Goal: Task Accomplishment & Management: Complete application form

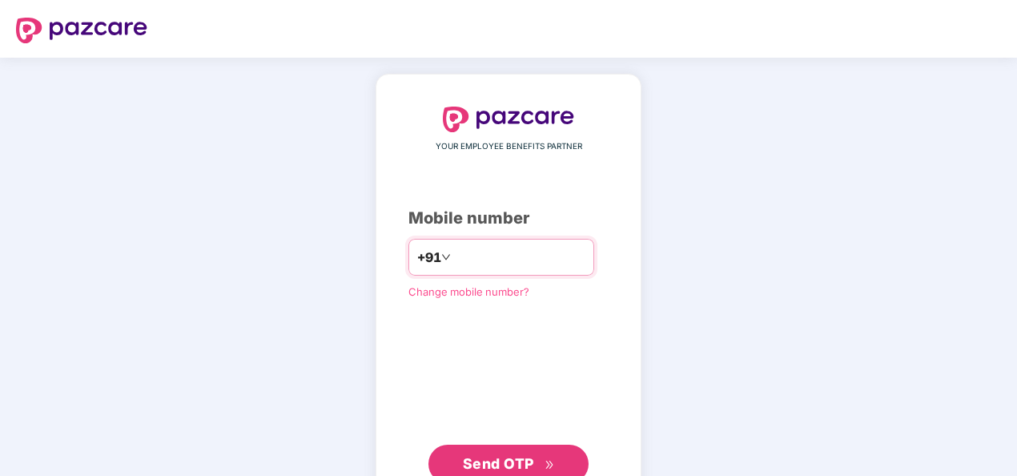
click at [461, 251] on input "number" at bounding box center [519, 257] width 131 height 26
type input "**********"
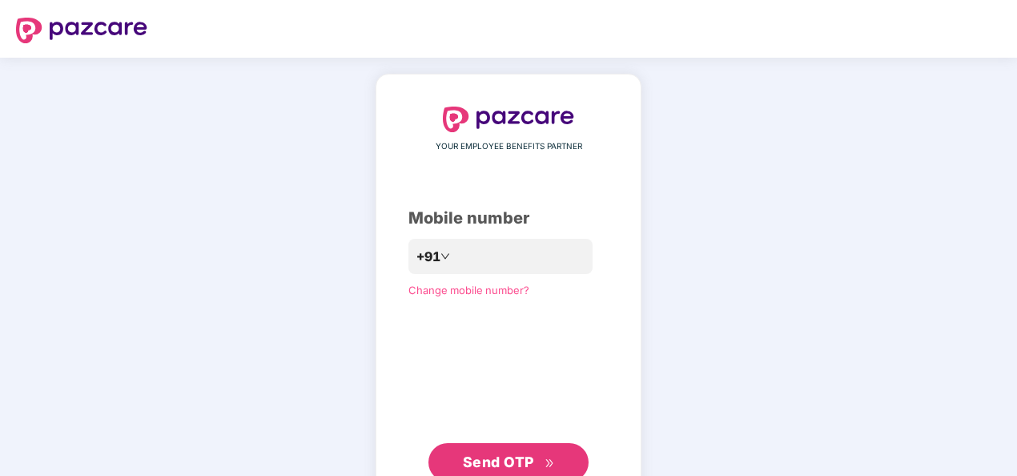
click at [509, 458] on span "Send OTP" at bounding box center [498, 461] width 71 height 17
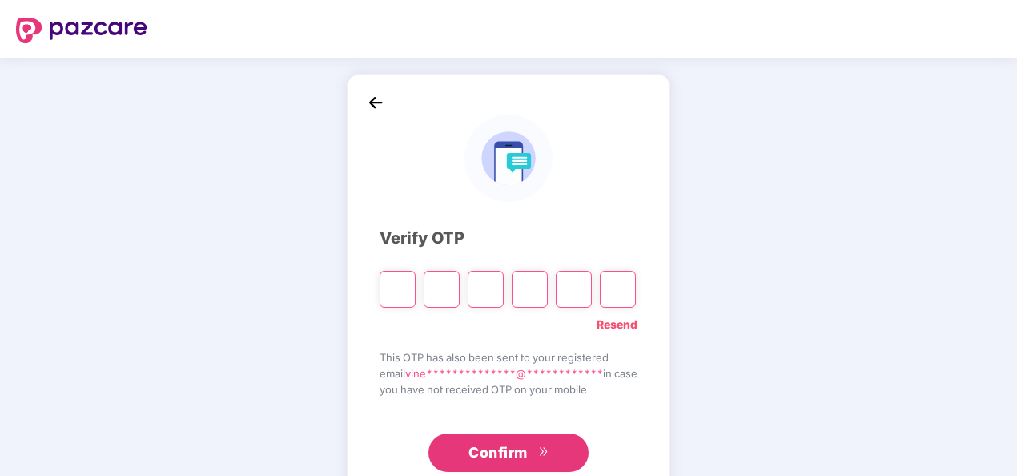
type input "*"
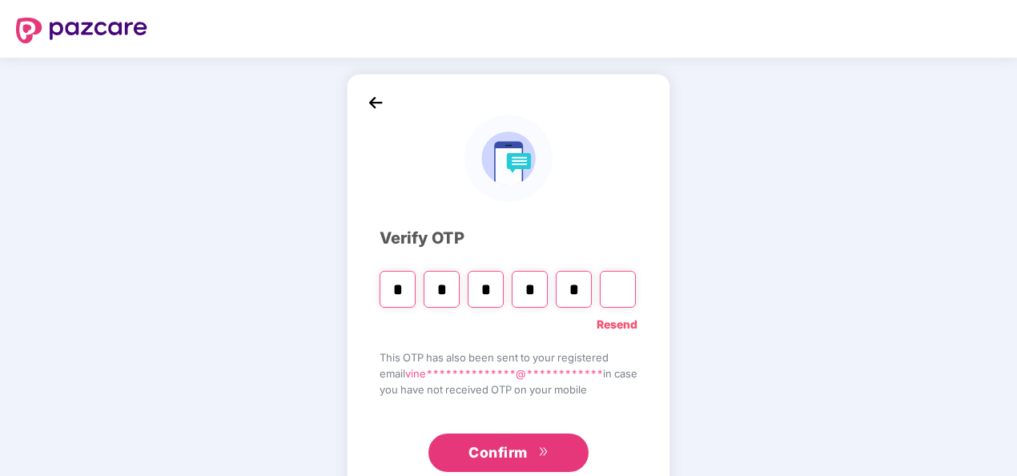
type input "*"
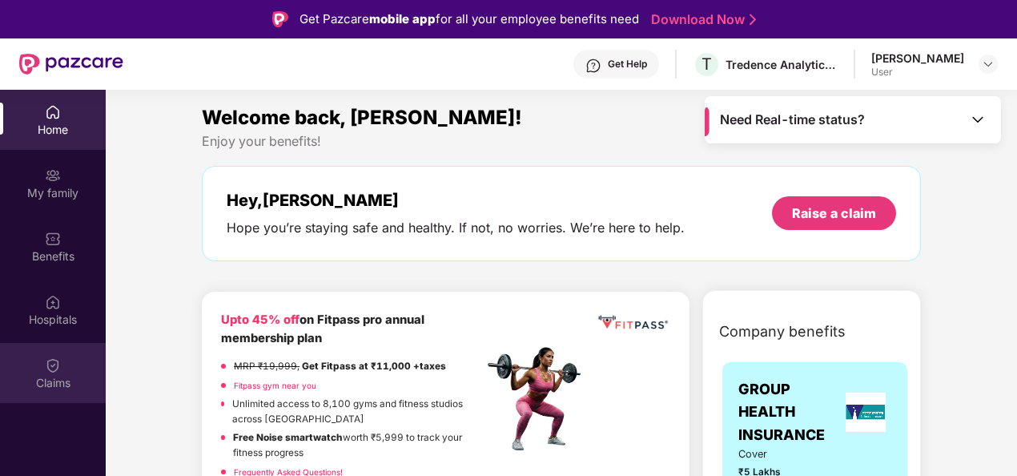
click at [38, 360] on div "Claims" at bounding box center [53, 373] width 106 height 60
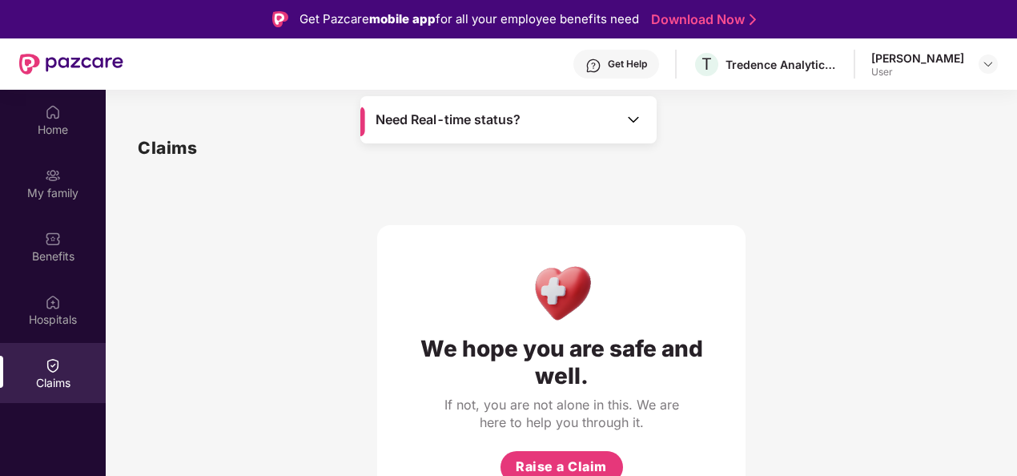
click at [635, 117] on img at bounding box center [634, 119] width 16 height 16
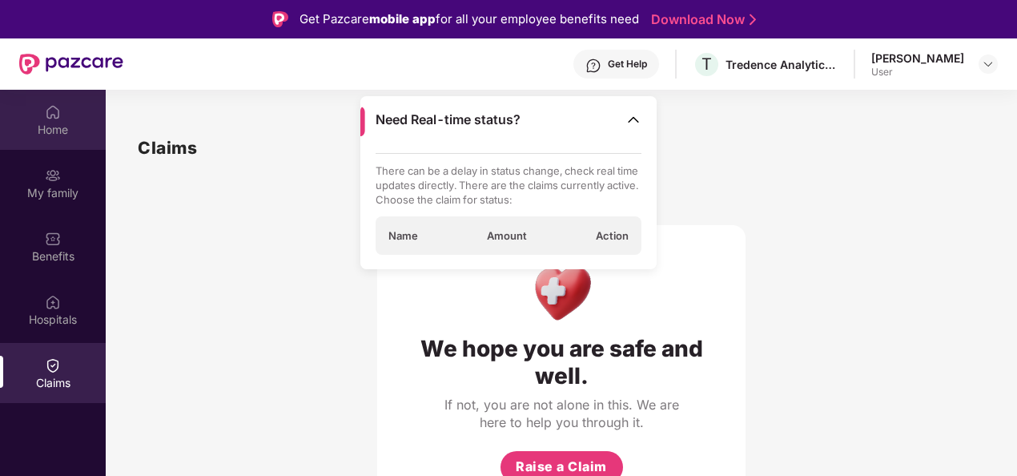
click at [78, 128] on div "Home" at bounding box center [53, 130] width 106 height 16
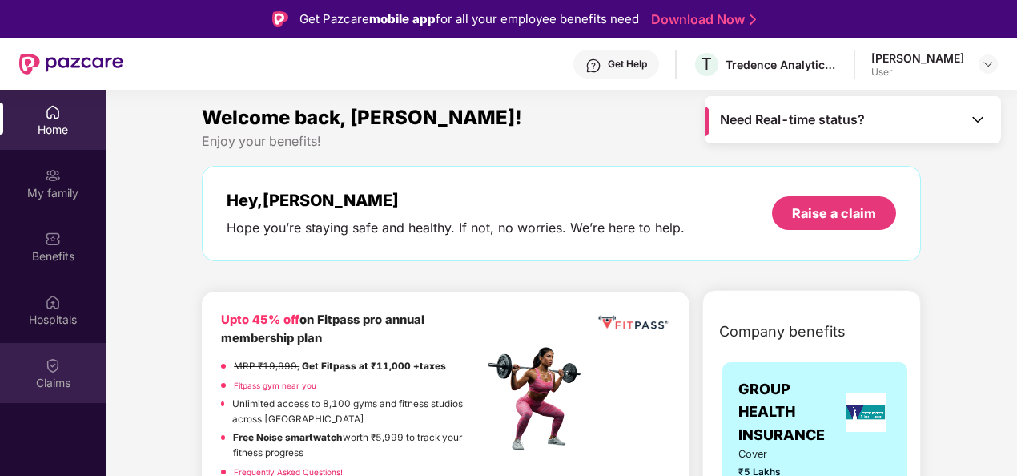
click at [34, 372] on div "Claims" at bounding box center [53, 373] width 106 height 60
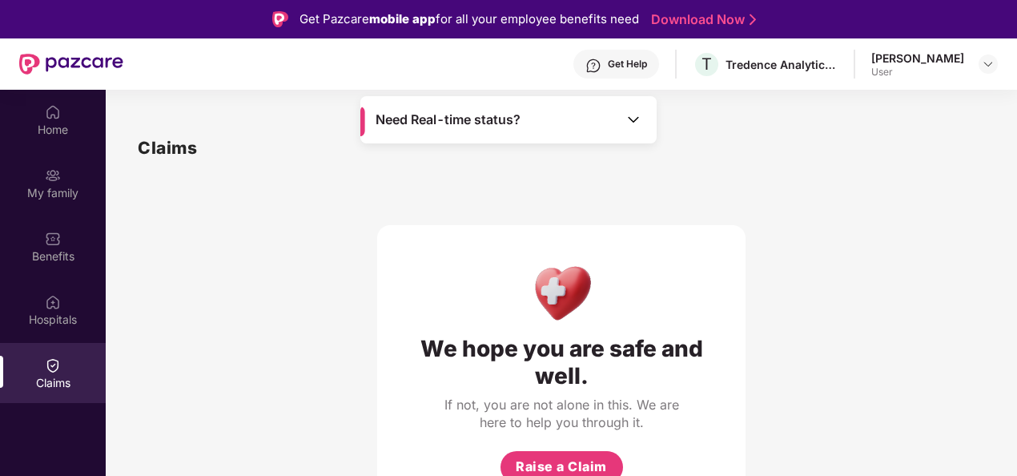
click at [533, 111] on div "Need Real-time status?" at bounding box center [508, 119] width 296 height 47
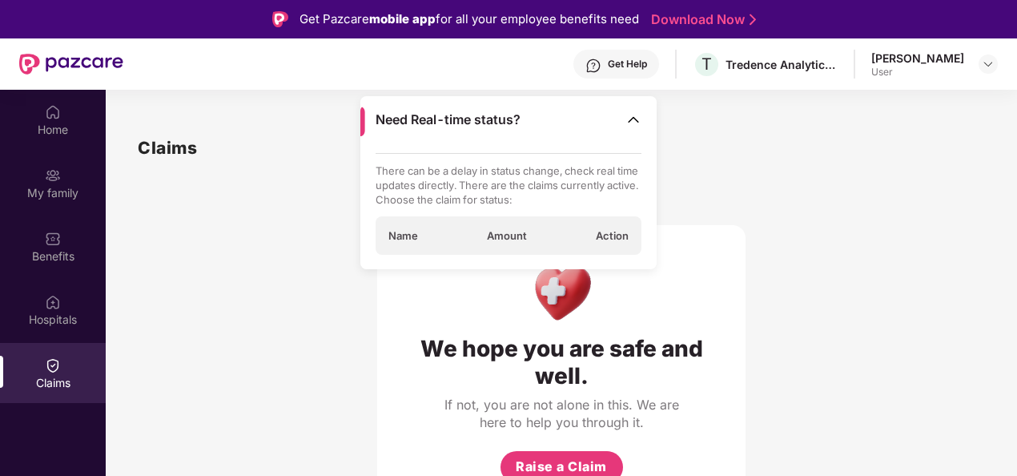
click at [399, 231] on span "Name" at bounding box center [403, 235] width 30 height 14
click at [456, 237] on div "Name Amount Action" at bounding box center [509, 235] width 267 height 38
drag, startPoint x: 533, startPoint y: 229, endPoint x: 501, endPoint y: 234, distance: 32.4
click at [501, 234] on div "Name Amount Action" at bounding box center [509, 235] width 267 height 38
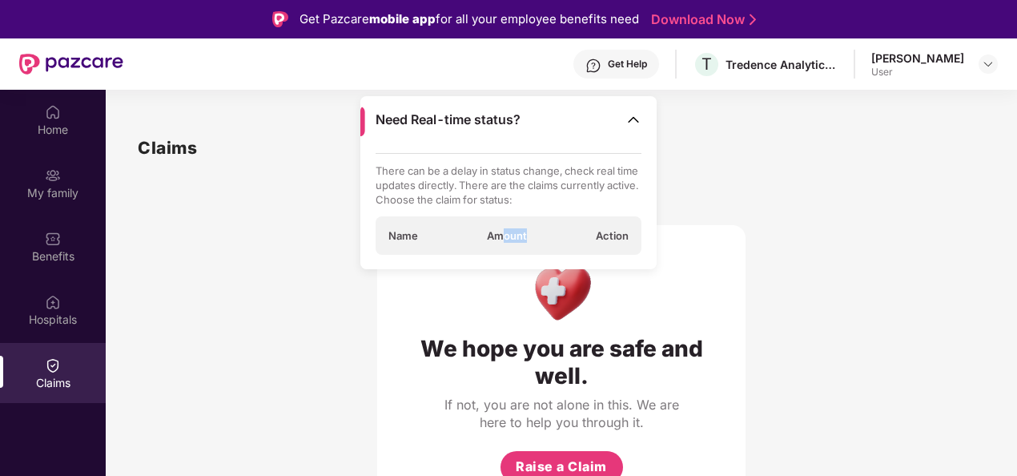
click at [501, 234] on span "Amount" at bounding box center [507, 235] width 40 height 14
click at [404, 231] on span "Name" at bounding box center [403, 235] width 30 height 14
click at [603, 231] on span "Action" at bounding box center [612, 235] width 33 height 14
click at [346, 272] on div "We hope you are safe and well. If not, you are not alone in this. We are here t…" at bounding box center [561, 338] width 847 height 354
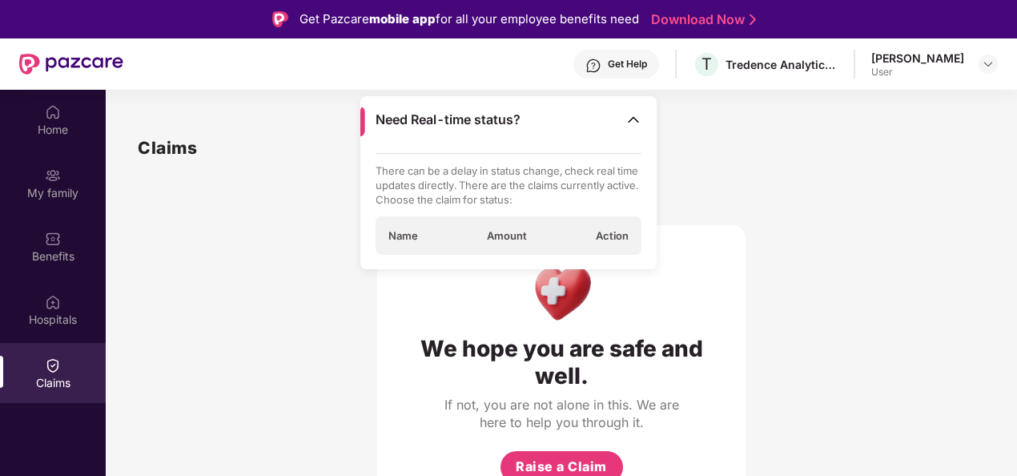
scroll to position [90, 0]
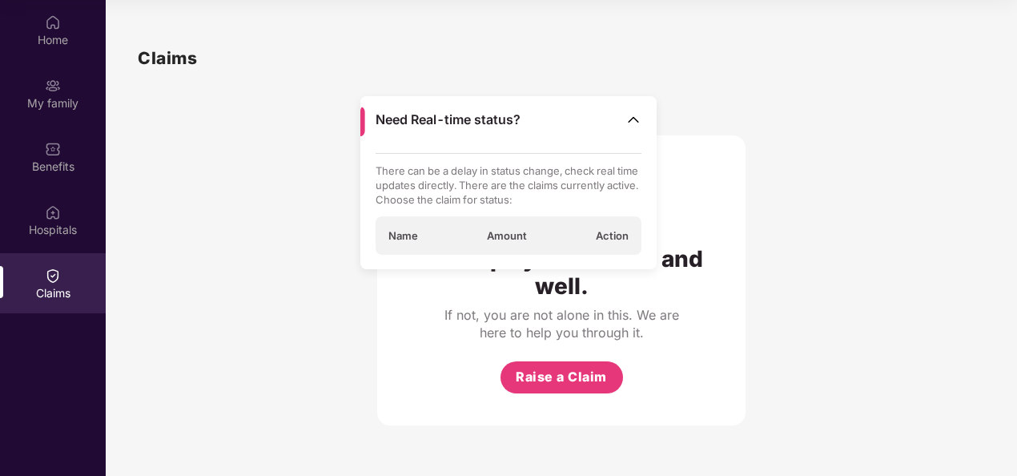
click at [638, 115] on img at bounding box center [634, 119] width 16 height 16
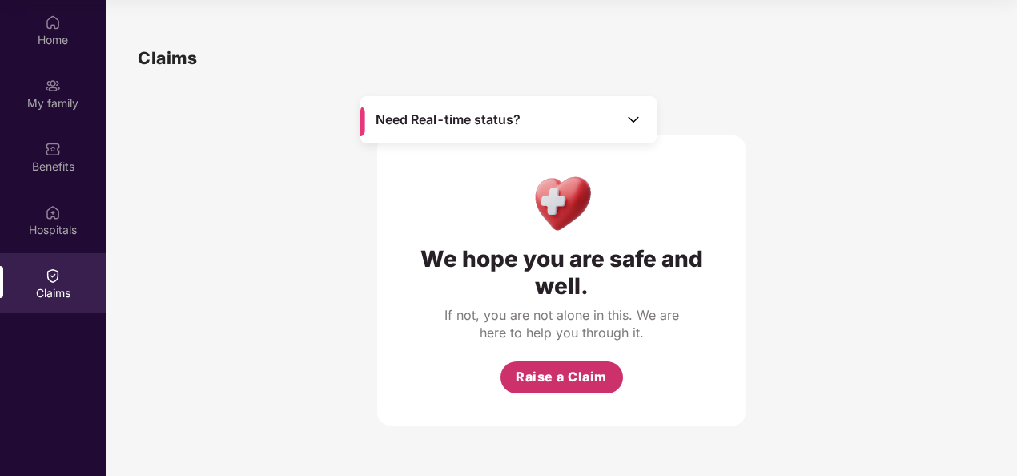
click at [593, 377] on span "Raise a Claim" at bounding box center [561, 377] width 91 height 20
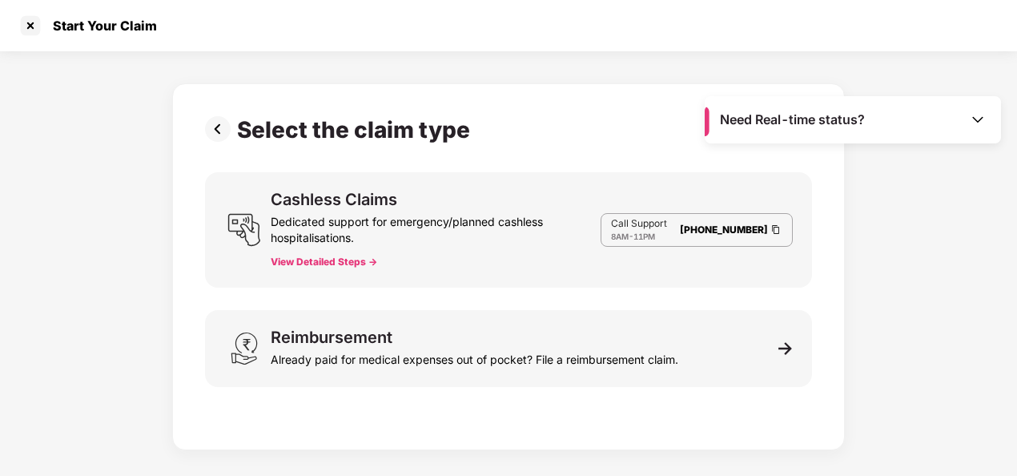
scroll to position [0, 0]
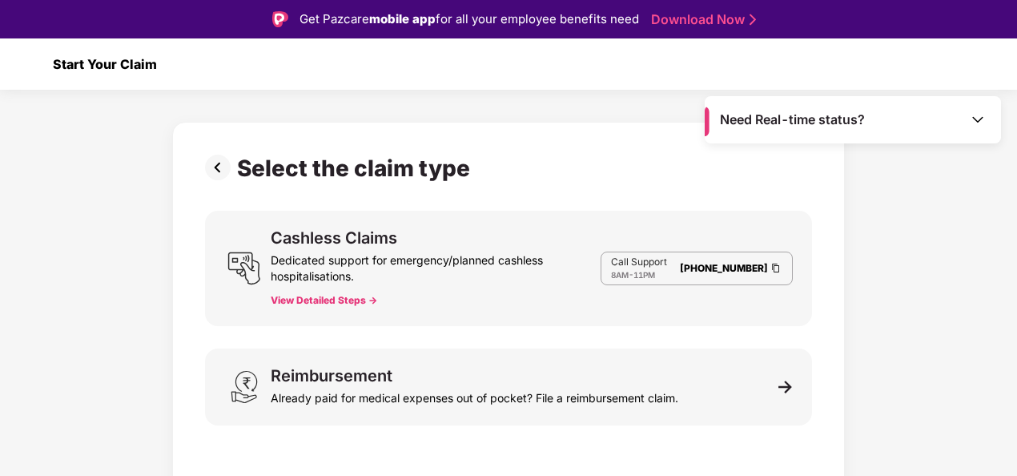
click at [30, 69] on div at bounding box center [31, 64] width 26 height 26
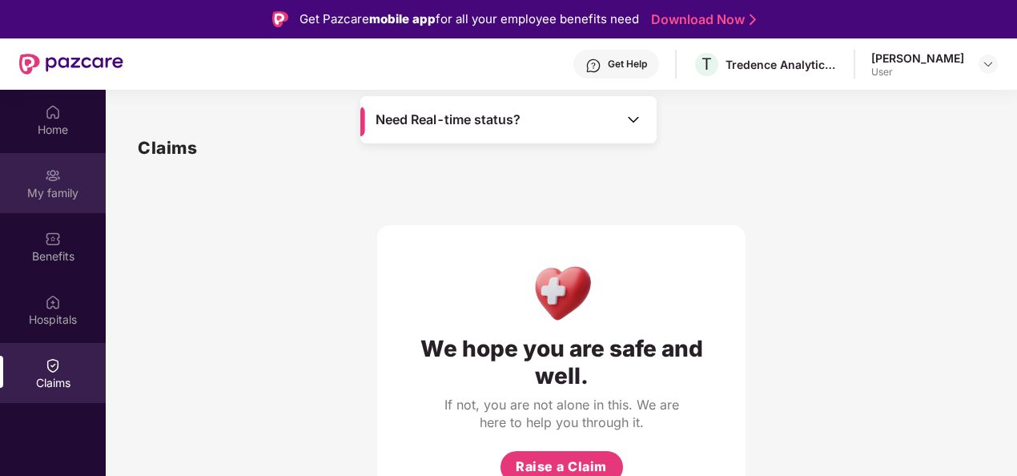
click at [34, 119] on div "Home" at bounding box center [53, 120] width 106 height 60
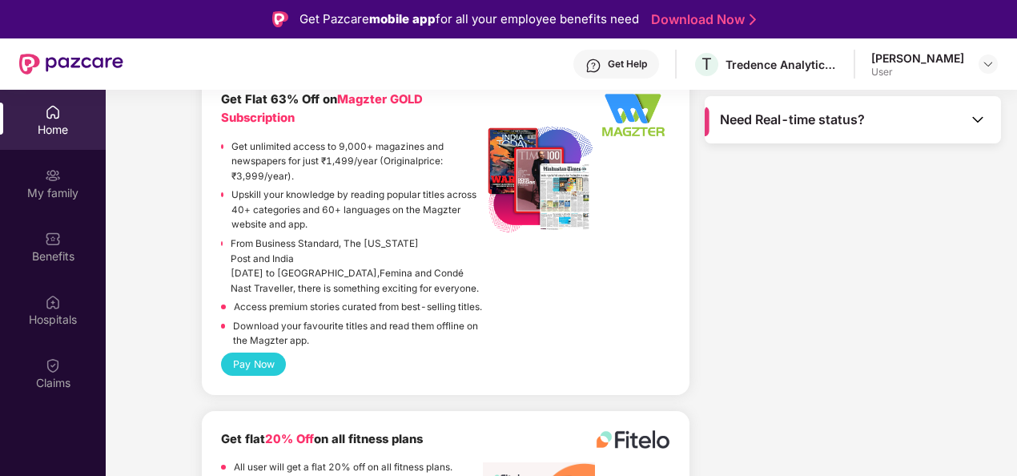
scroll to position [3594, 0]
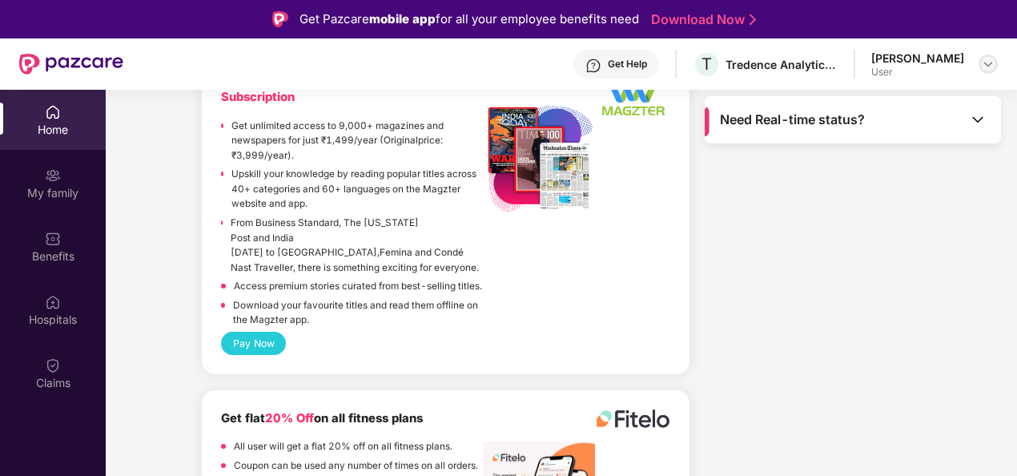
click at [985, 61] on img at bounding box center [988, 64] width 13 height 13
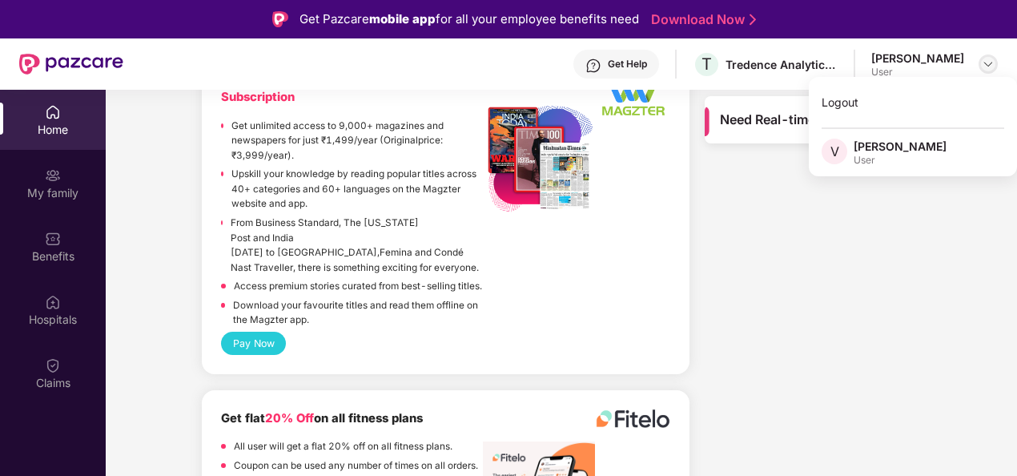
click at [985, 61] on img at bounding box center [988, 64] width 13 height 13
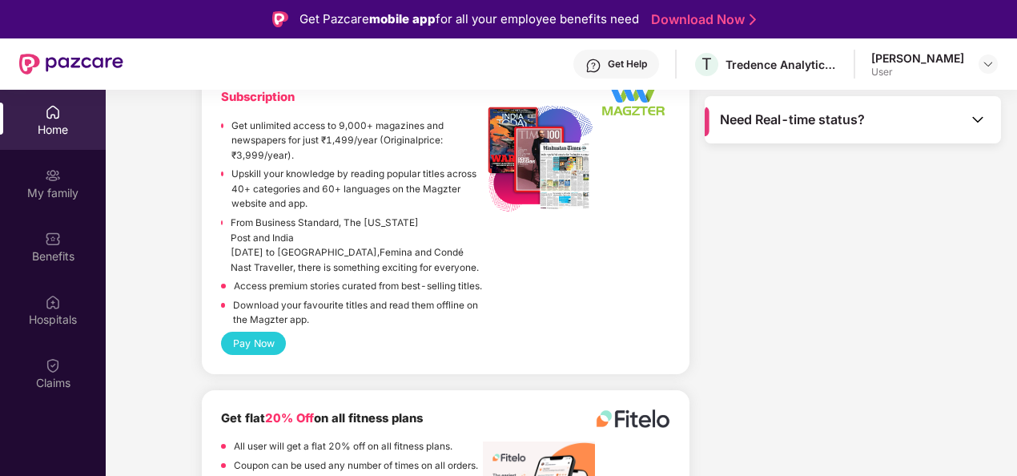
click at [608, 59] on div "Get Help" at bounding box center [627, 64] width 39 height 13
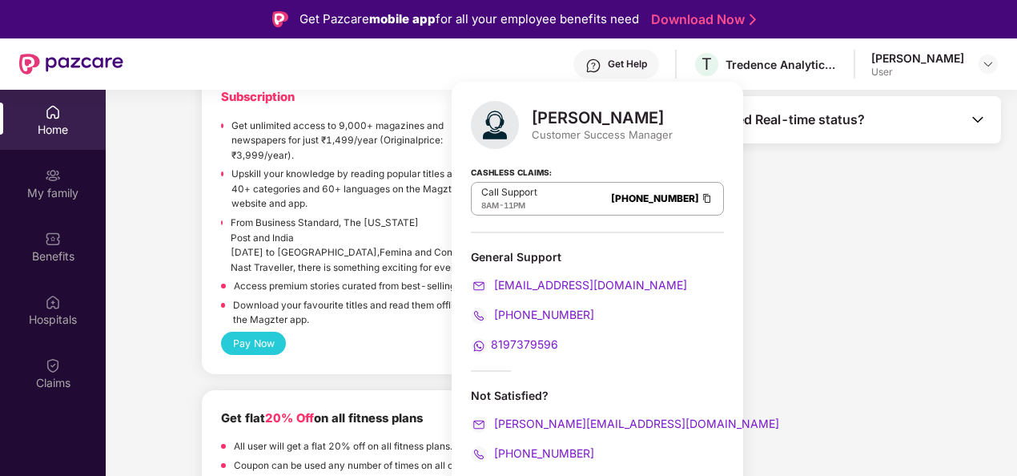
click at [621, 59] on div "Get Help" at bounding box center [627, 64] width 39 height 13
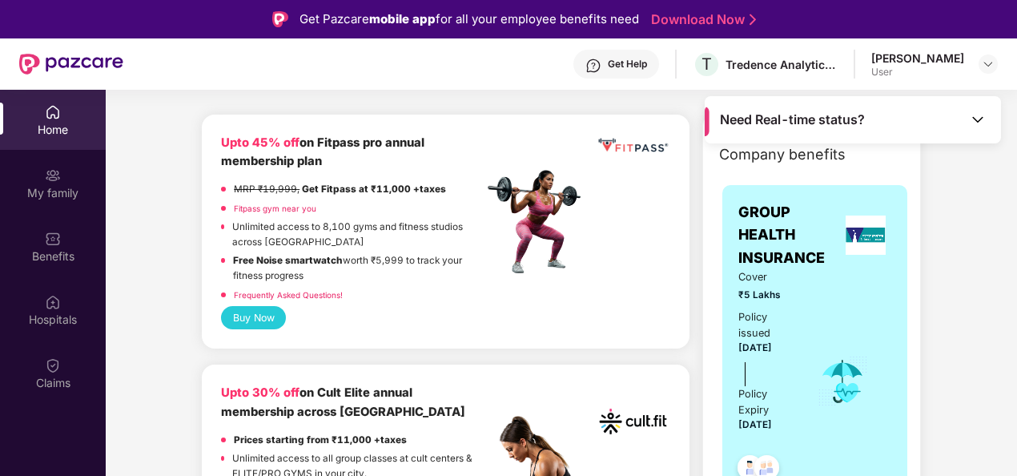
scroll to position [0, 0]
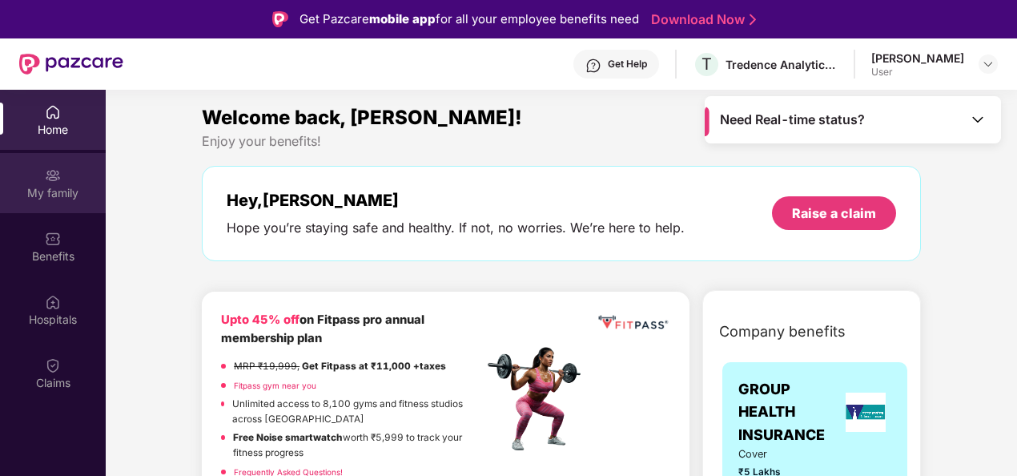
click at [50, 183] on img at bounding box center [53, 175] width 16 height 16
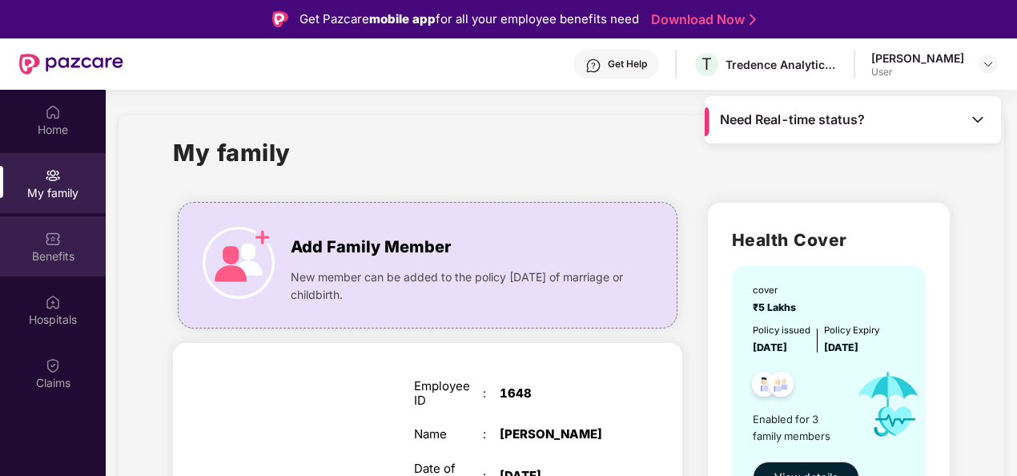
click at [30, 242] on div "Benefits" at bounding box center [53, 246] width 106 height 60
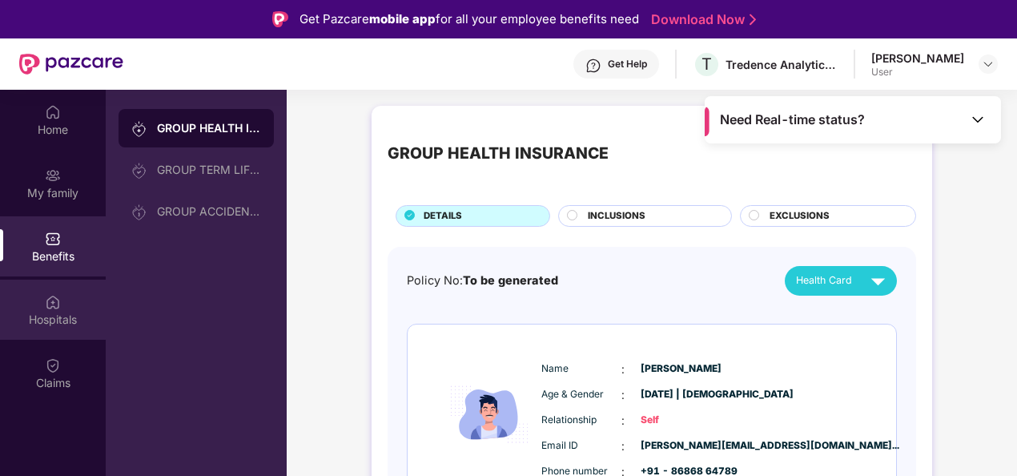
click at [48, 295] on img at bounding box center [53, 302] width 16 height 16
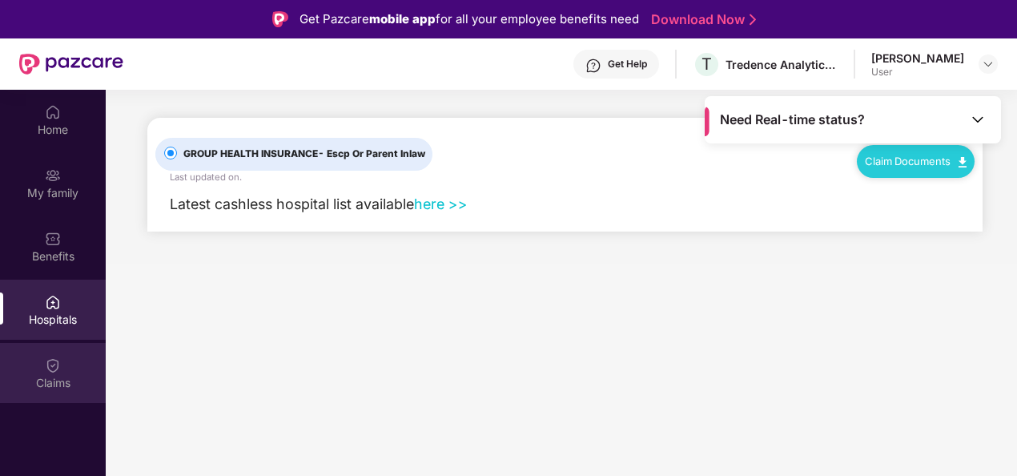
click at [37, 371] on div "Claims" at bounding box center [53, 373] width 106 height 60
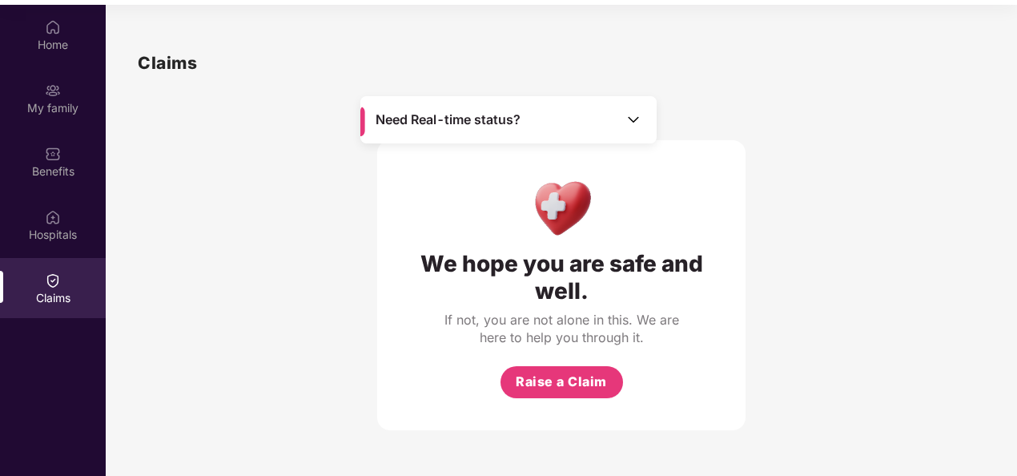
scroll to position [90, 0]
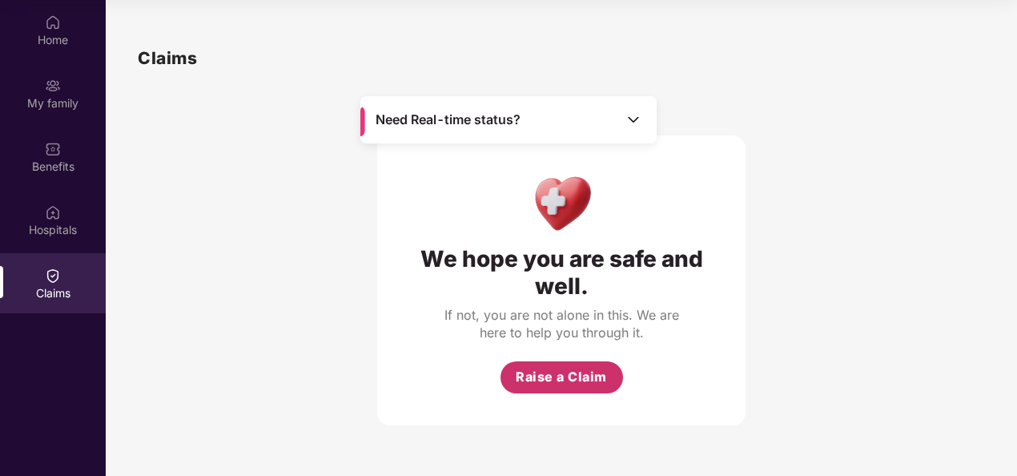
click at [597, 387] on span "Raise a Claim" at bounding box center [561, 377] width 91 height 20
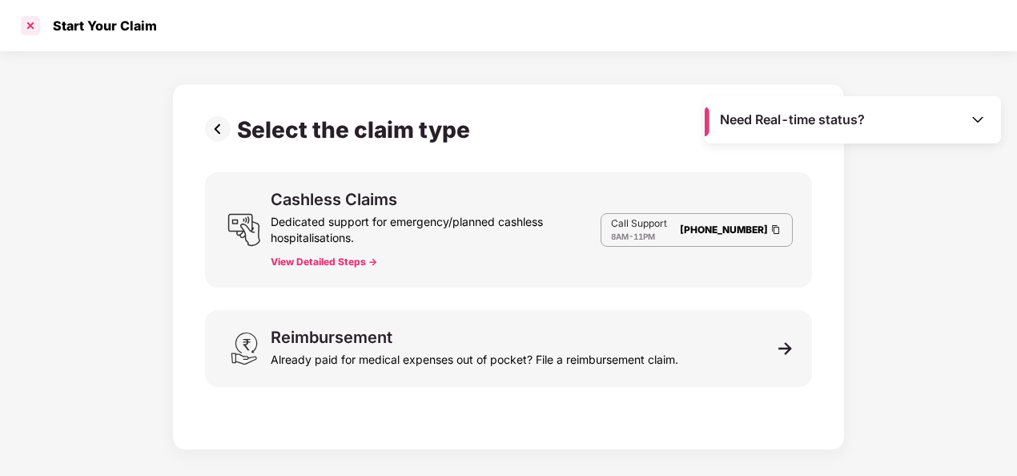
click at [34, 27] on div at bounding box center [31, 26] width 26 height 26
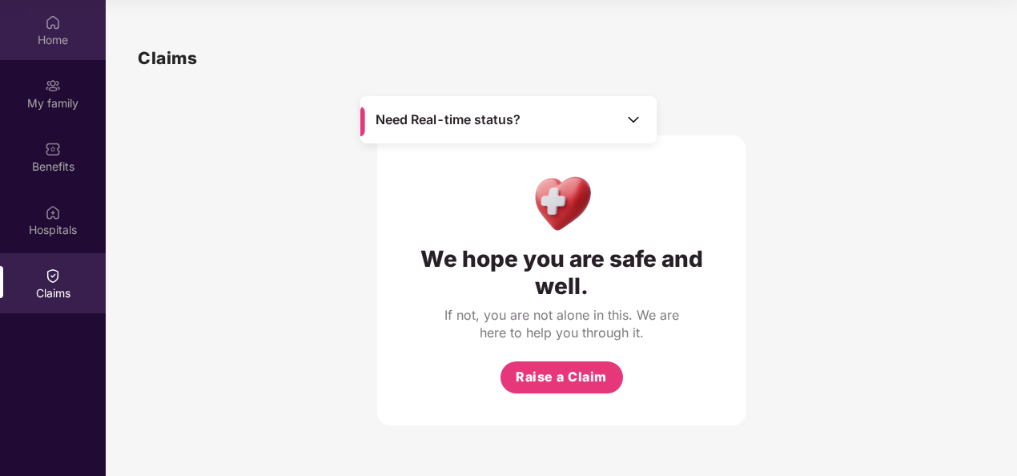
click at [50, 35] on div "Home" at bounding box center [53, 40] width 106 height 16
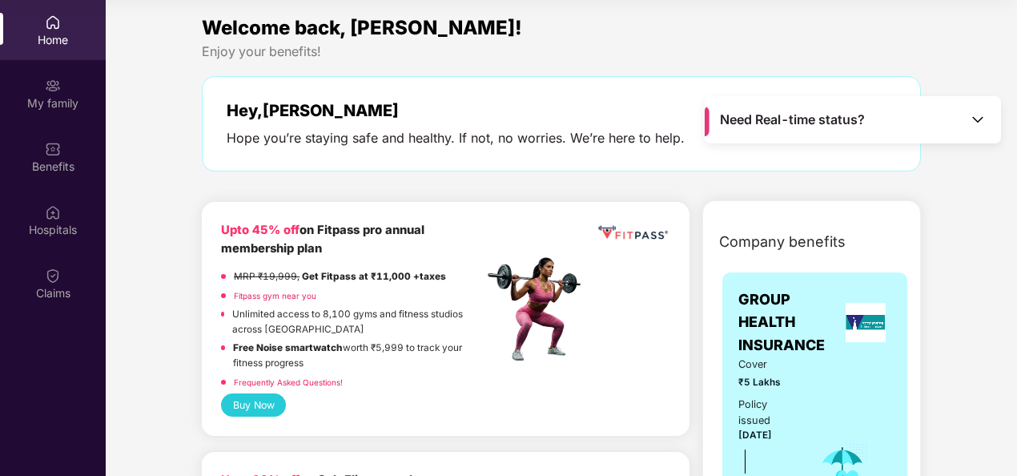
scroll to position [0, 0]
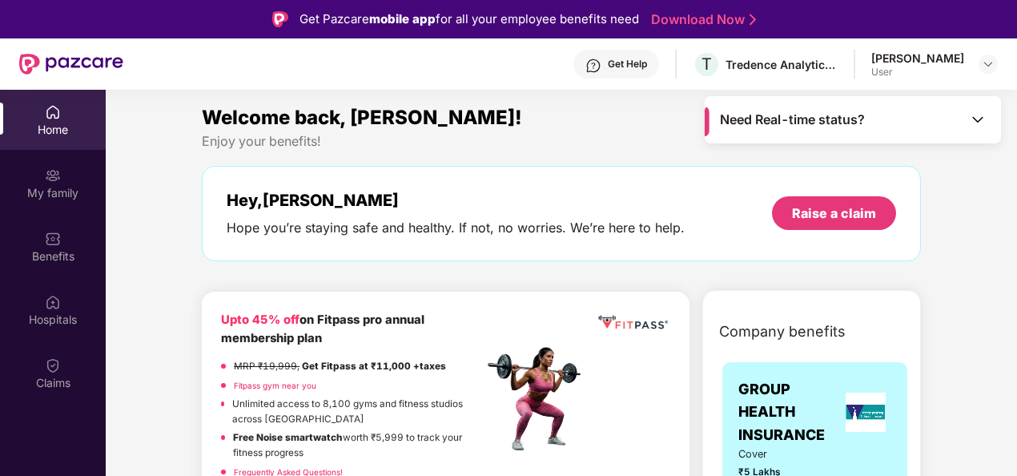
click at [585, 72] on img at bounding box center [593, 66] width 16 height 16
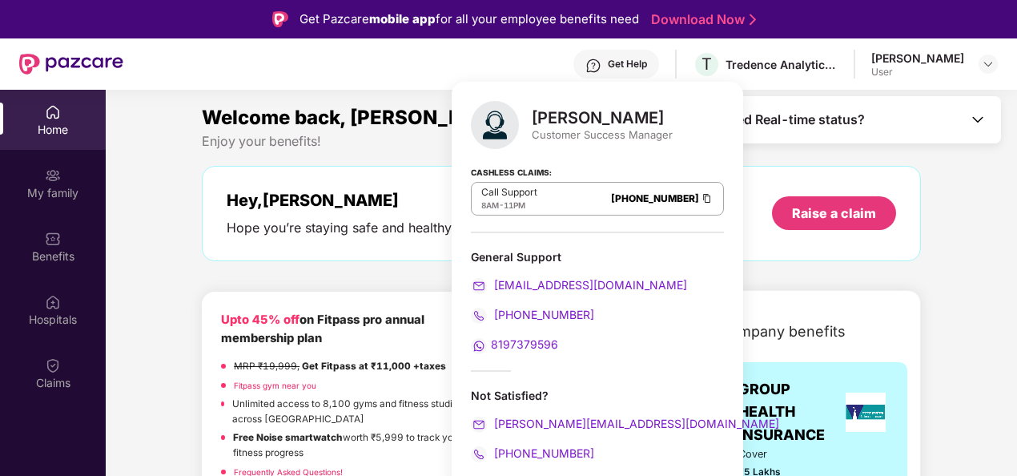
click at [585, 72] on img at bounding box center [593, 66] width 16 height 16
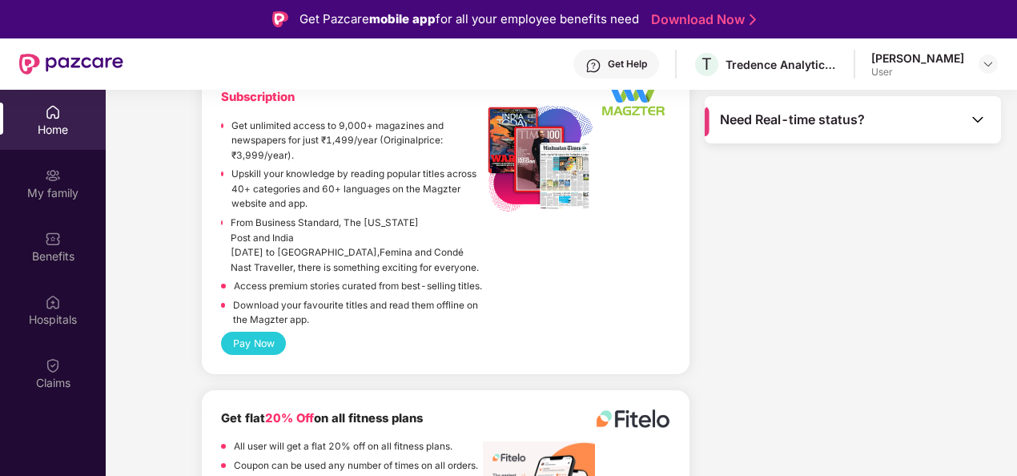
scroll to position [90, 0]
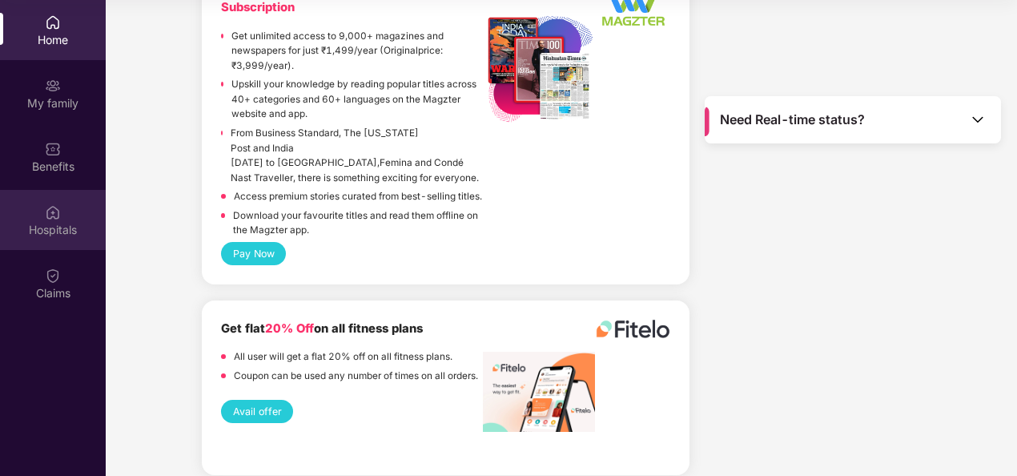
click at [55, 224] on div "Hospitals" at bounding box center [53, 230] width 106 height 16
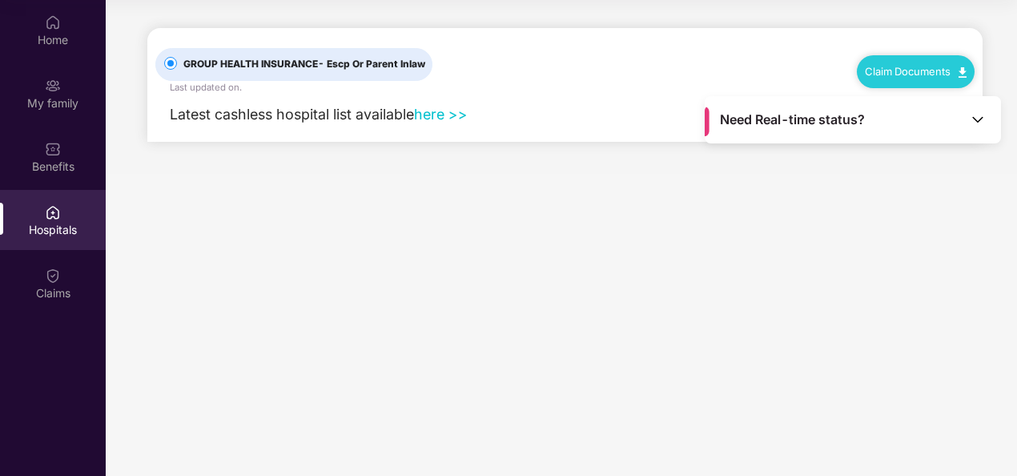
scroll to position [0, 0]
click at [66, 145] on div "Benefits" at bounding box center [53, 157] width 106 height 60
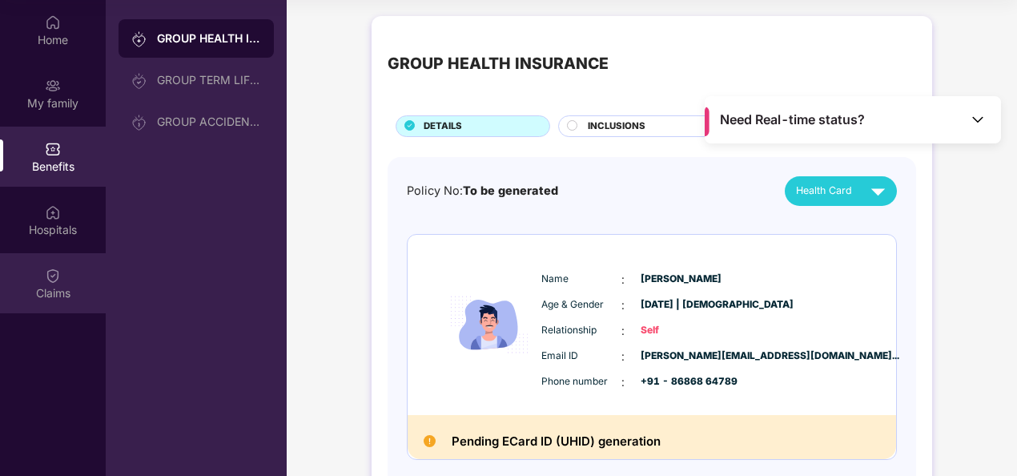
click at [42, 280] on div "Claims" at bounding box center [53, 283] width 106 height 60
